Goal: Task Accomplishment & Management: Manage account settings

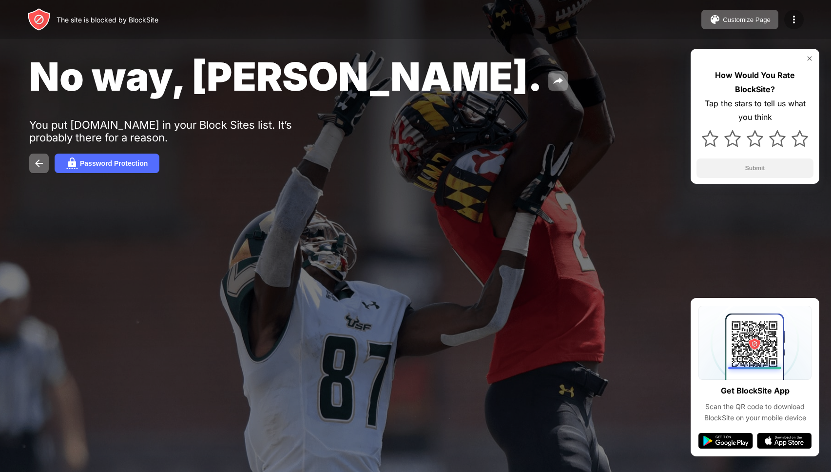
click at [799, 19] on img at bounding box center [794, 20] width 12 height 12
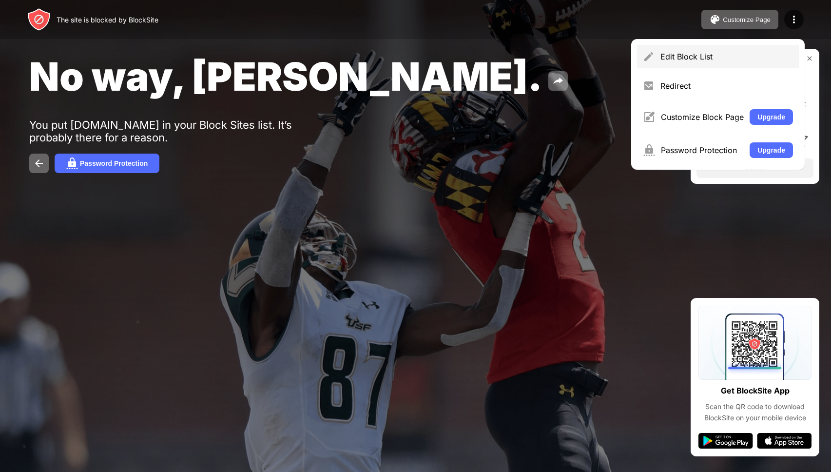
click at [682, 49] on div "Edit Block List" at bounding box center [718, 56] width 162 height 23
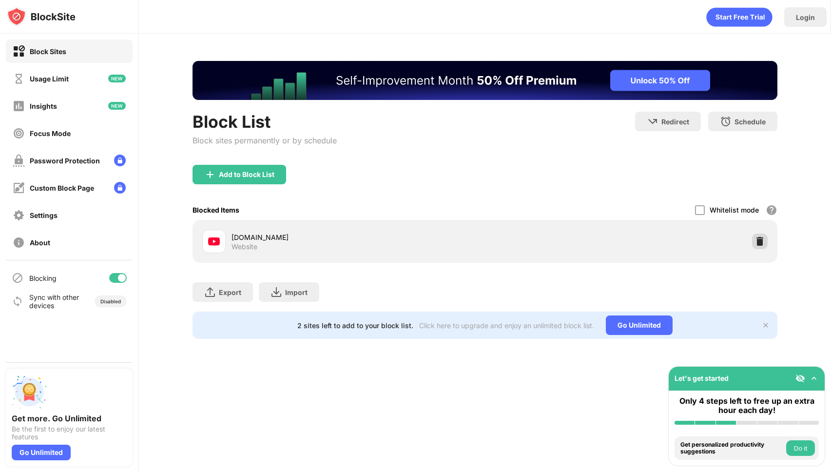
click at [758, 237] on img at bounding box center [760, 241] width 10 height 10
